Goal: Task Accomplishment & Management: Manage account settings

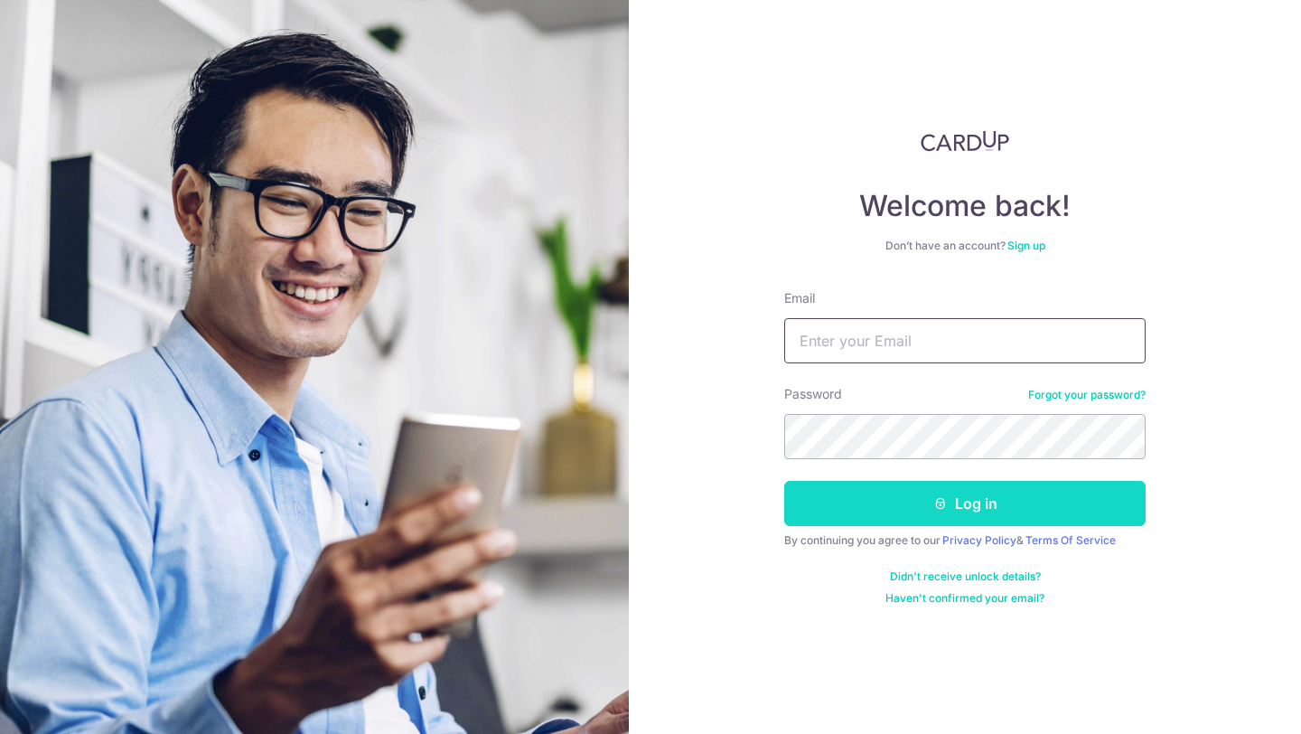
type input "tanyapillay15@gmail.com"
click at [925, 487] on button "Log in" at bounding box center [964, 503] width 361 height 45
